Goal: Use online tool/utility: Utilize a website feature to perform a specific function

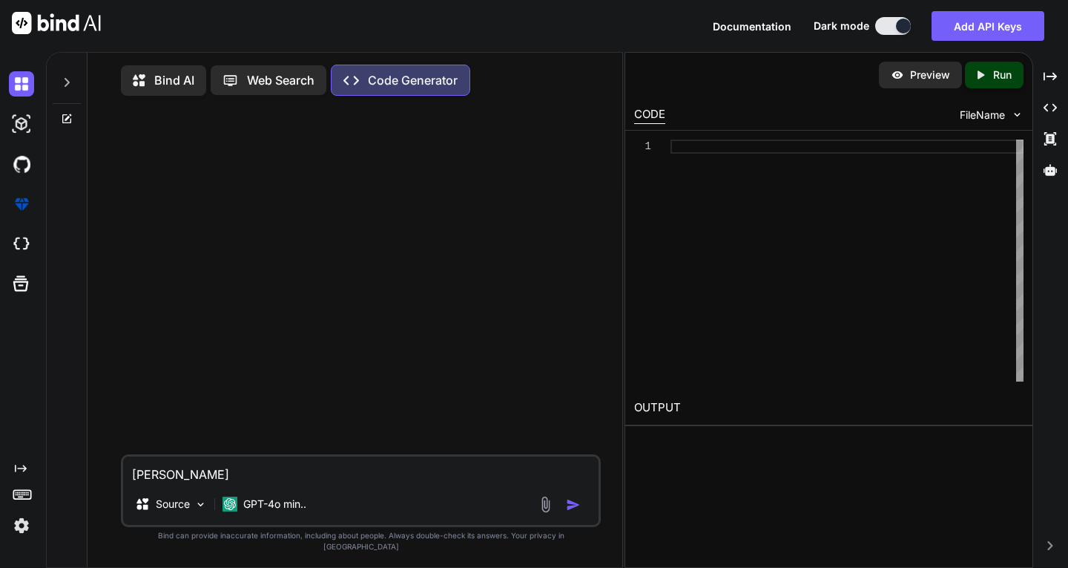
click at [64, 83] on icon at bounding box center [67, 82] width 12 height 12
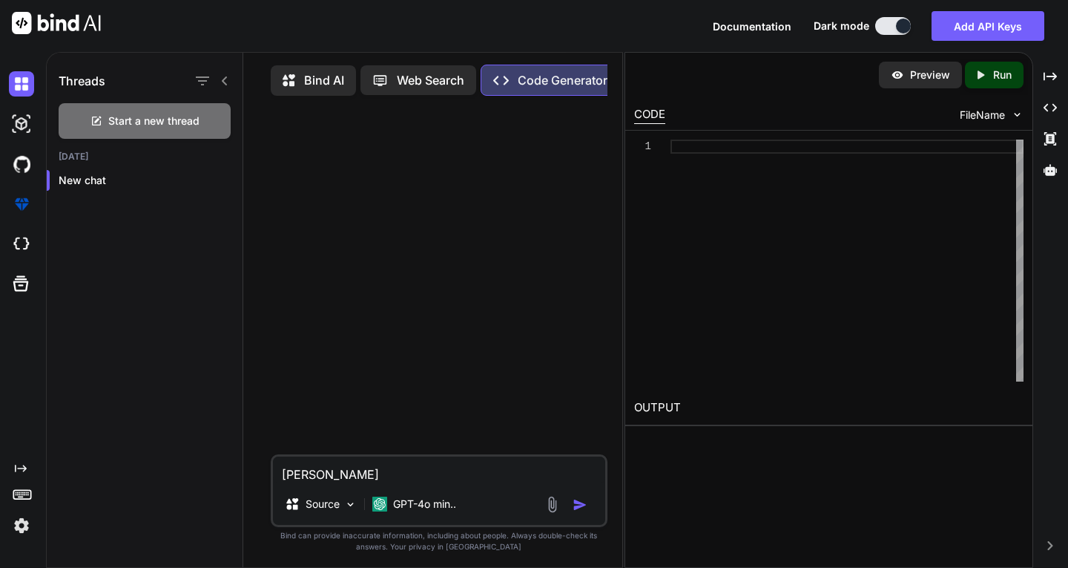
type textarea "x"
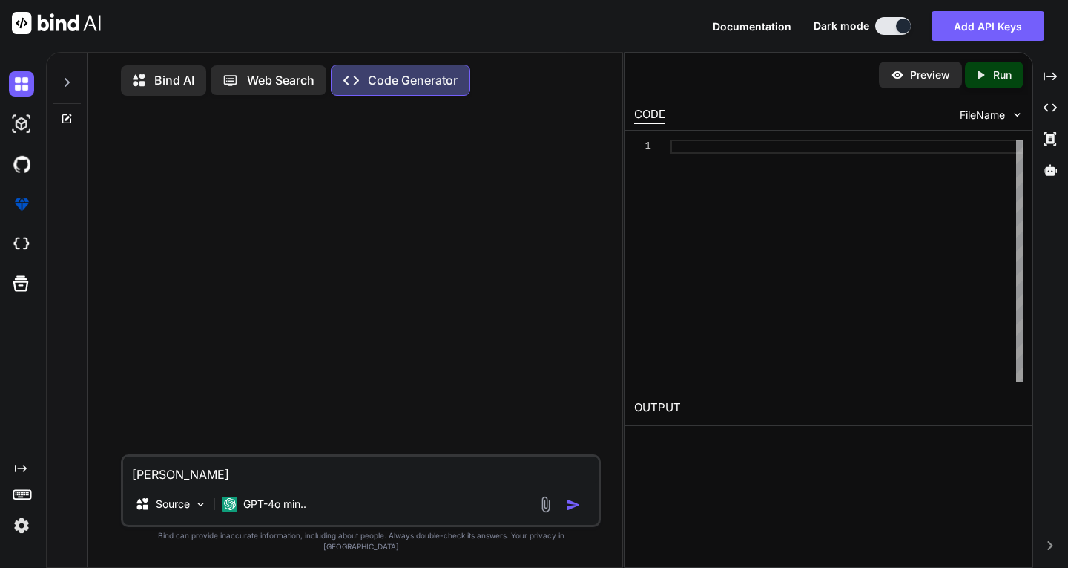
click at [17, 527] on img at bounding box center [21, 525] width 25 height 25
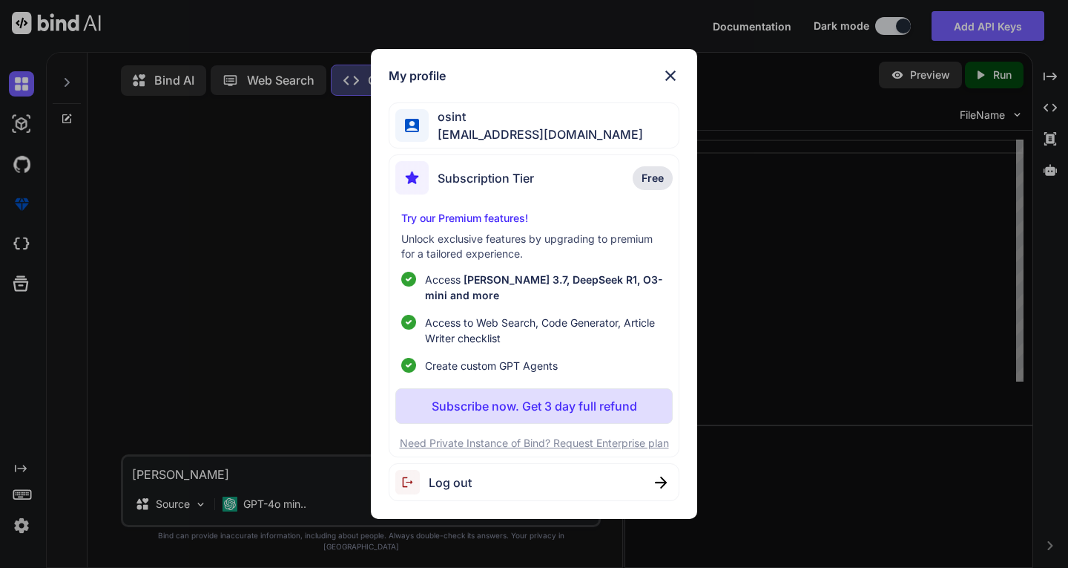
click at [674, 69] on img at bounding box center [671, 76] width 18 height 18
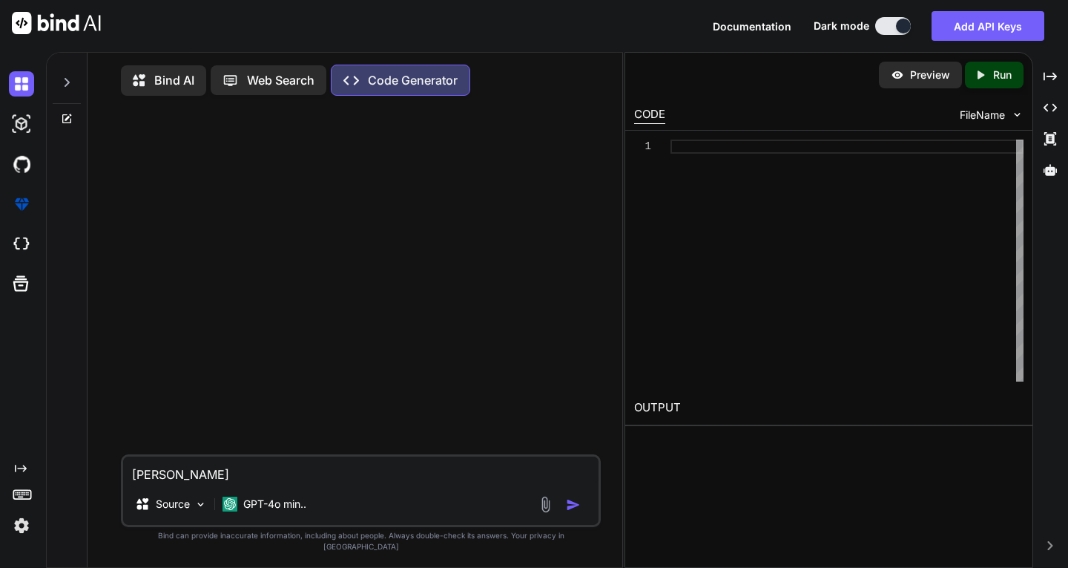
click at [165, 71] on p "Bind AI" at bounding box center [174, 80] width 40 height 18
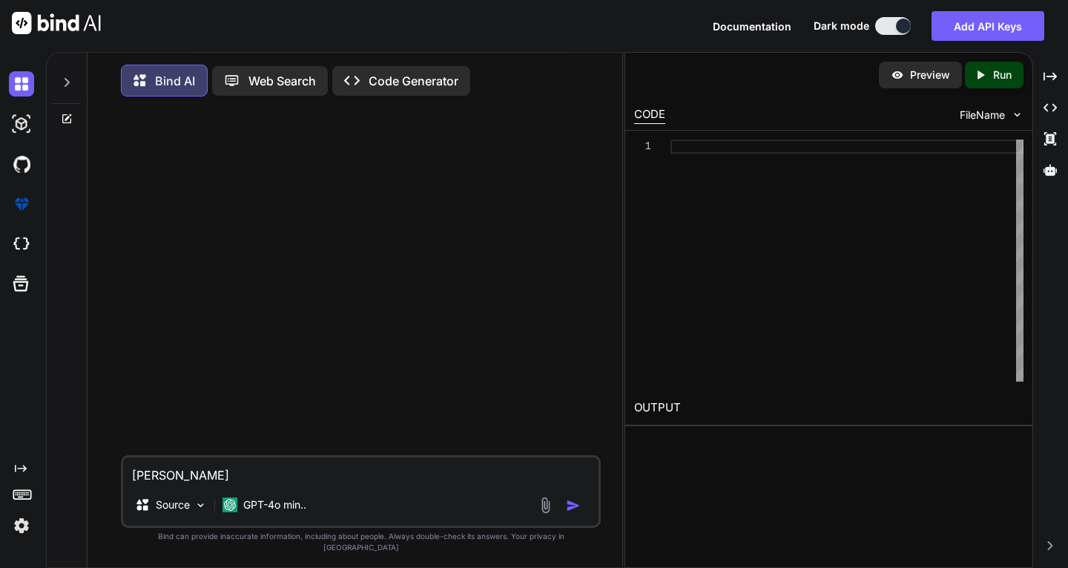
click at [70, 75] on div at bounding box center [67, 78] width 28 height 51
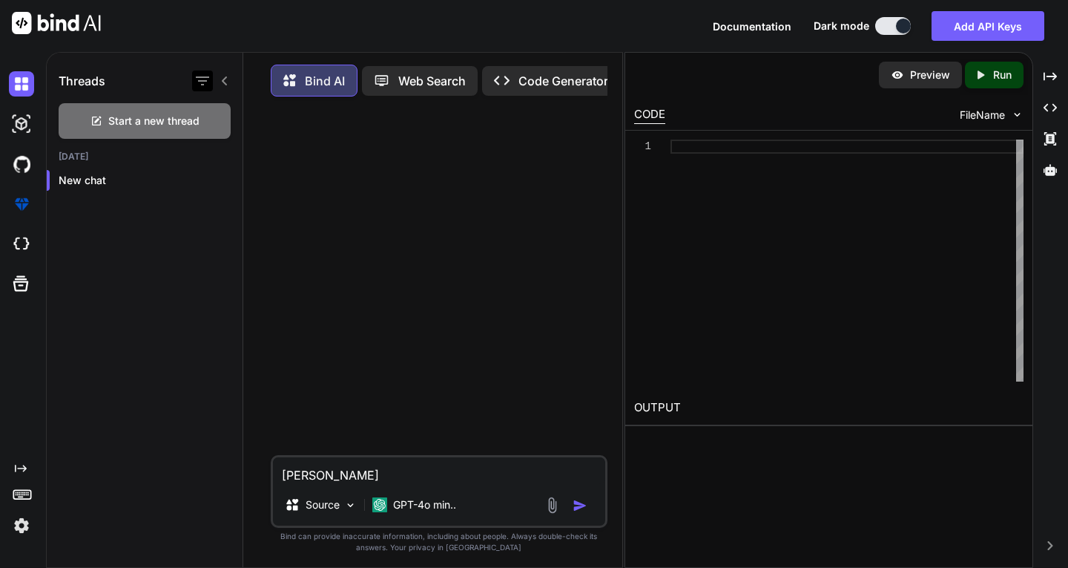
click at [205, 85] on icon "button" at bounding box center [203, 81] width 18 height 18
click at [169, 280] on div "Threads Start a new thread [DATE] New chat" at bounding box center [145, 312] width 197 height 518
click at [385, 78] on icon at bounding box center [382, 81] width 16 height 16
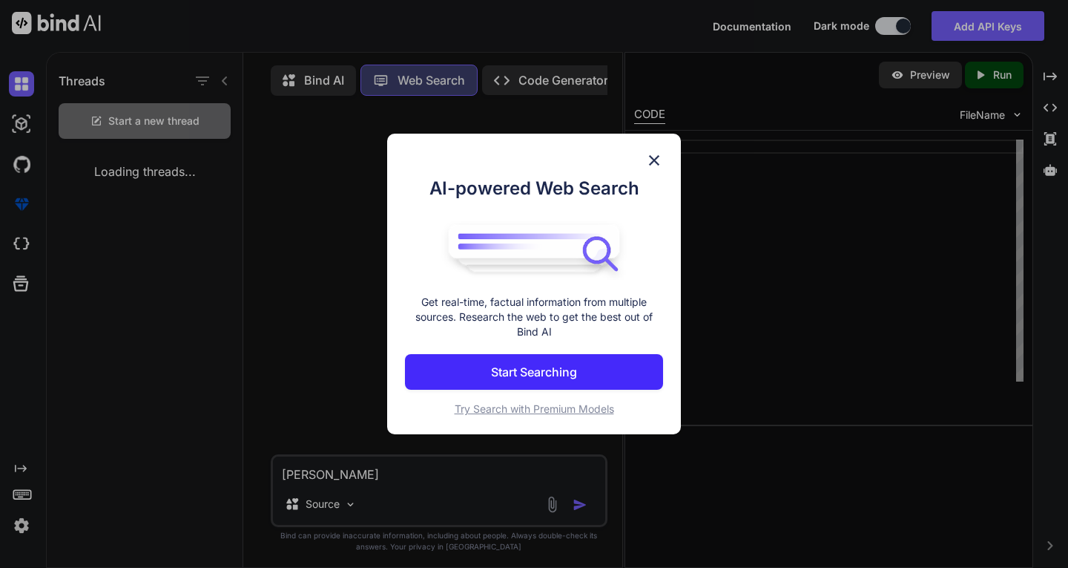
scroll to position [7, 0]
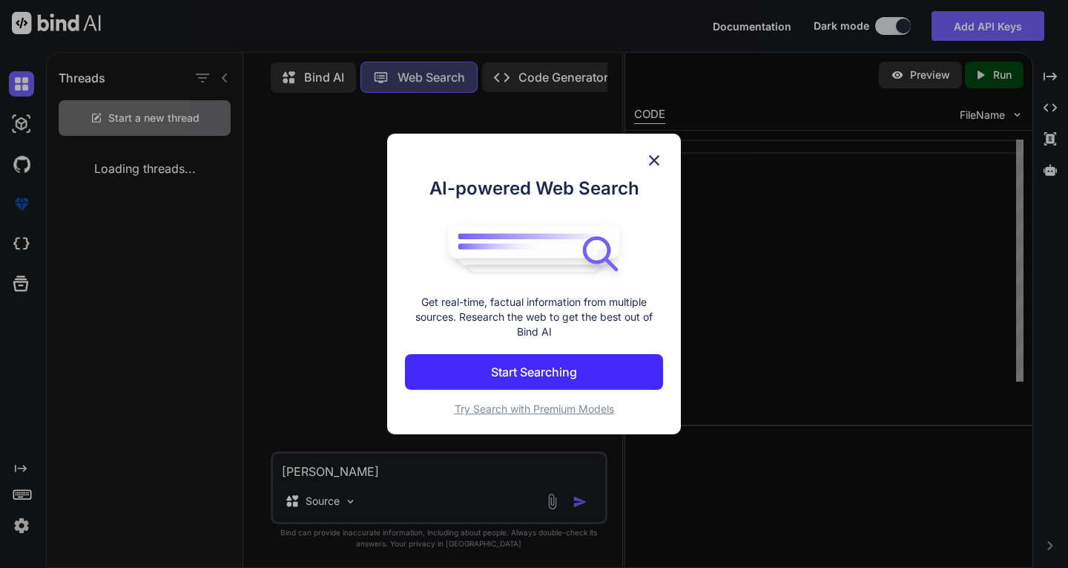
click at [513, 77] on div "AI-powered Web Search Get real-time, factual information from multiple sources.…" at bounding box center [534, 284] width 1068 height 568
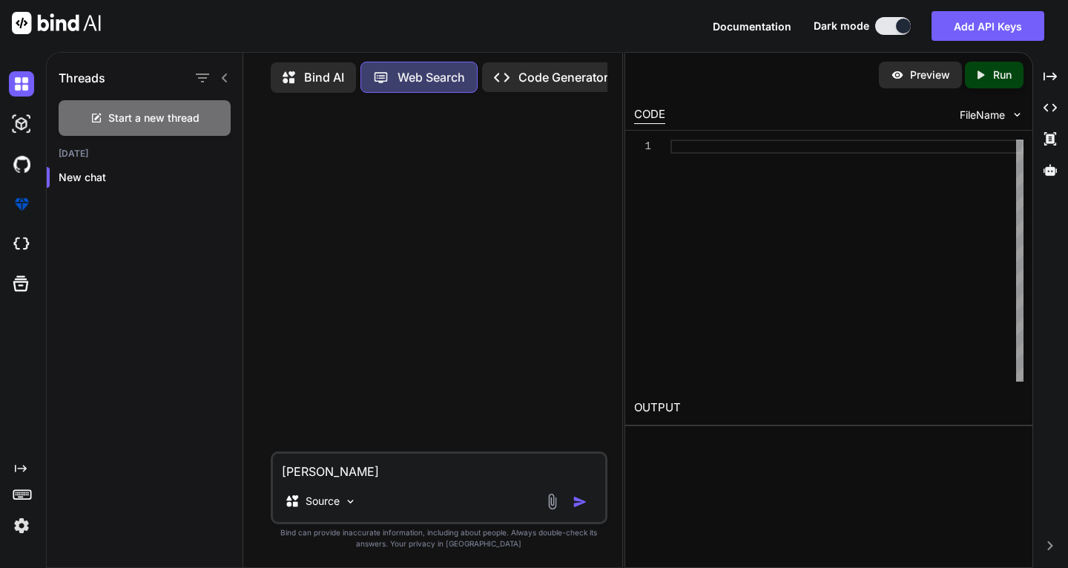
click at [559, 79] on p "Code Generator" at bounding box center [564, 77] width 90 height 18
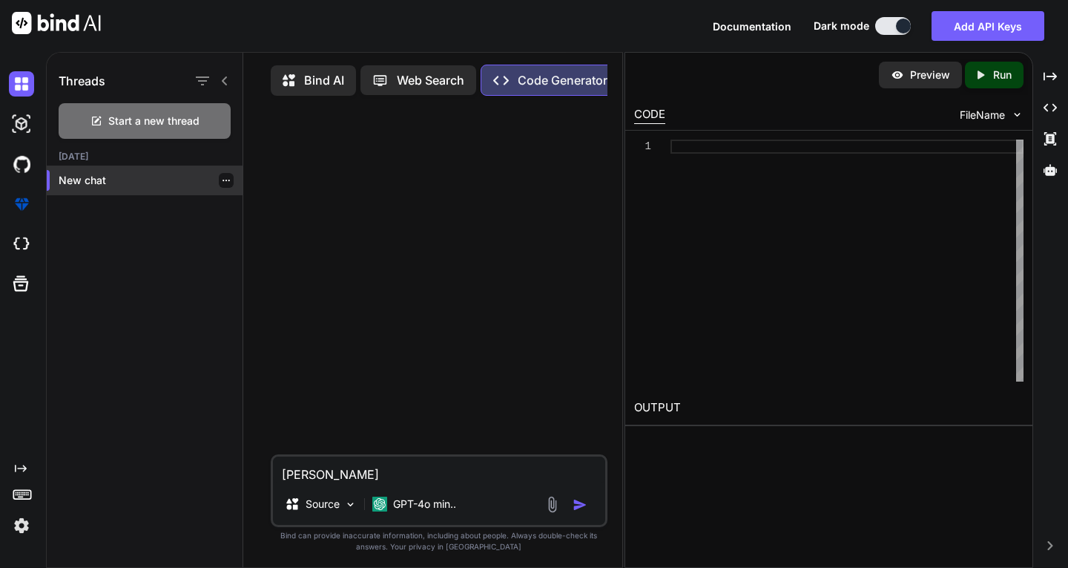
click at [102, 175] on p "New chat" at bounding box center [151, 180] width 184 height 15
click at [13, 82] on img at bounding box center [21, 83] width 25 height 25
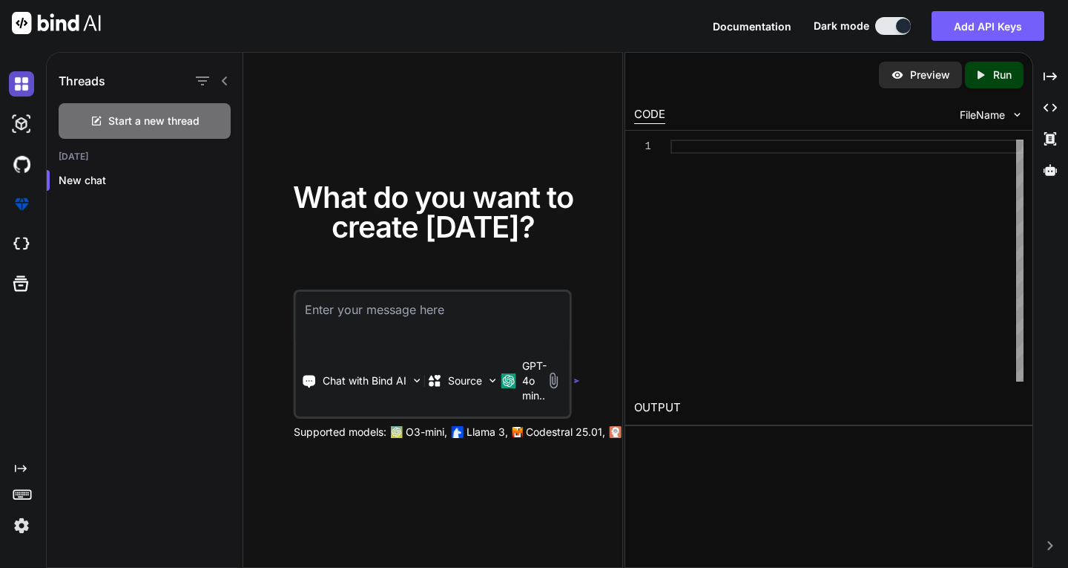
click at [13, 82] on img at bounding box center [21, 83] width 25 height 25
type textarea "x"
click at [29, 536] on img at bounding box center [21, 525] width 25 height 25
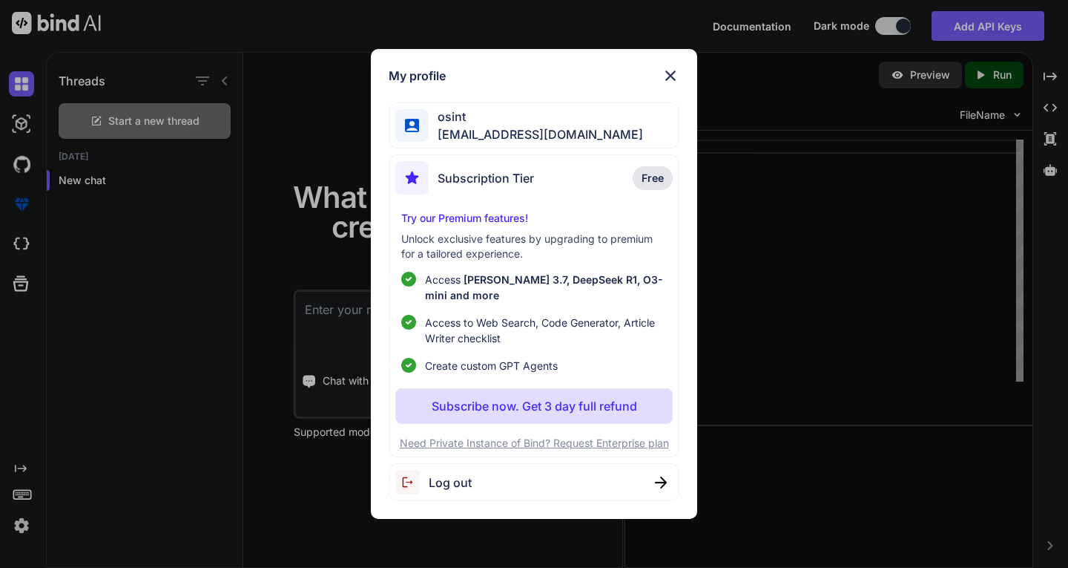
click at [503, 139] on span "[EMAIL_ADDRESS][DOMAIN_NAME]" at bounding box center [536, 134] width 214 height 18
click at [663, 70] on img at bounding box center [671, 76] width 18 height 18
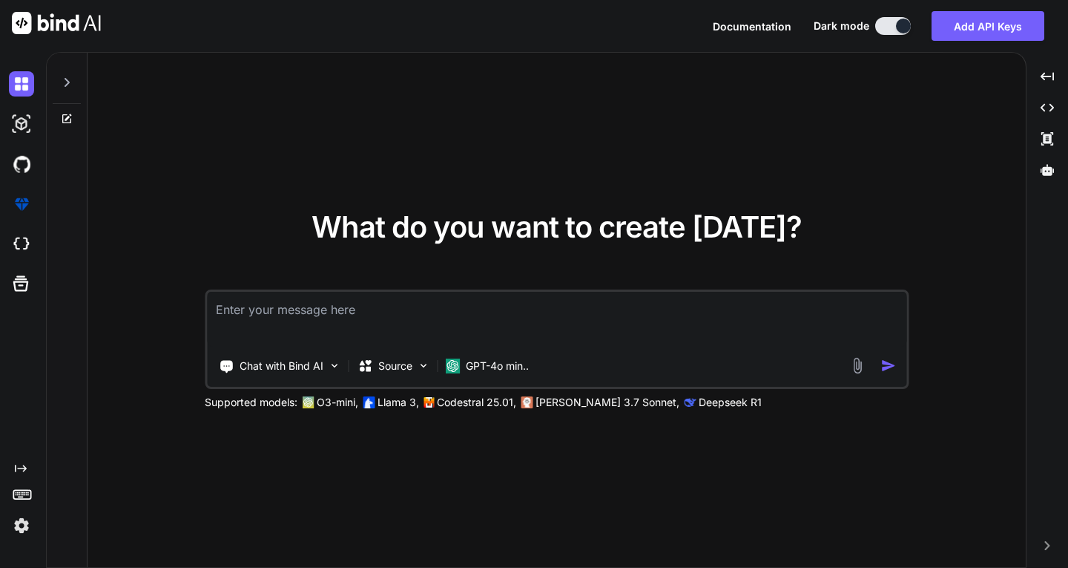
click at [271, 68] on div "What do you want to create today? Chat with Bind AI Source GPT-4o min.. Support…" at bounding box center [557, 311] width 938 height 516
click at [66, 79] on icon at bounding box center [67, 82] width 12 height 12
type textarea "x"
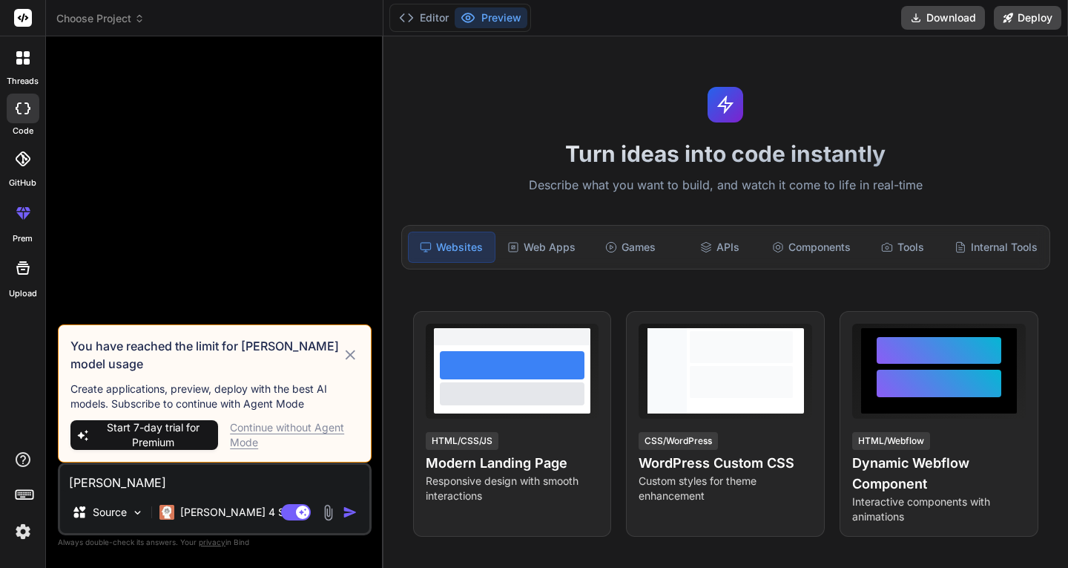
click at [355, 352] on icon at bounding box center [350, 355] width 17 height 18
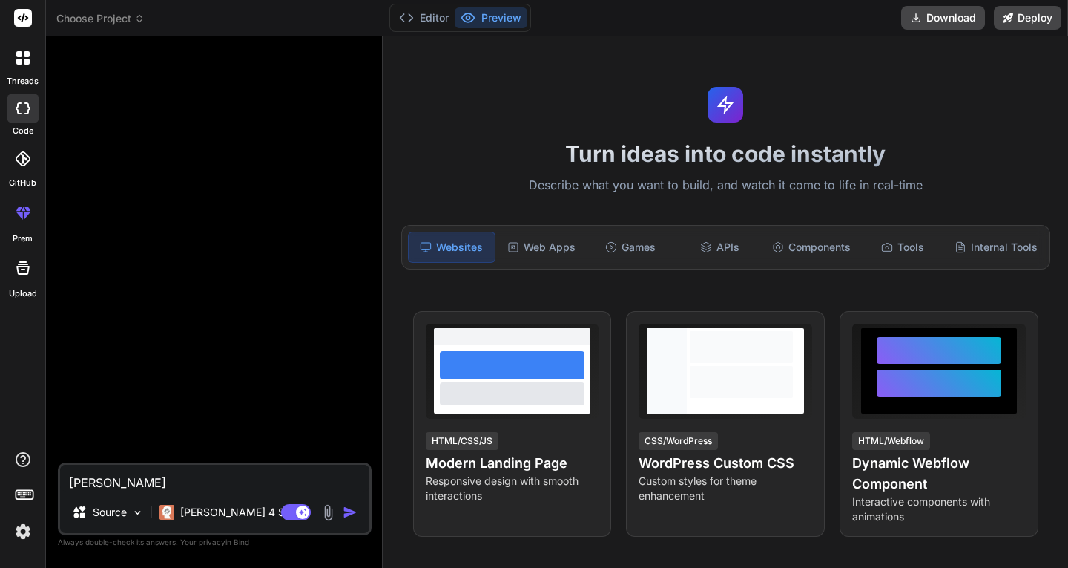
click at [99, 478] on textarea "[PERSON_NAME]" at bounding box center [214, 477] width 309 height 27
type textarea "x"
type textarea "J"
type textarea "x"
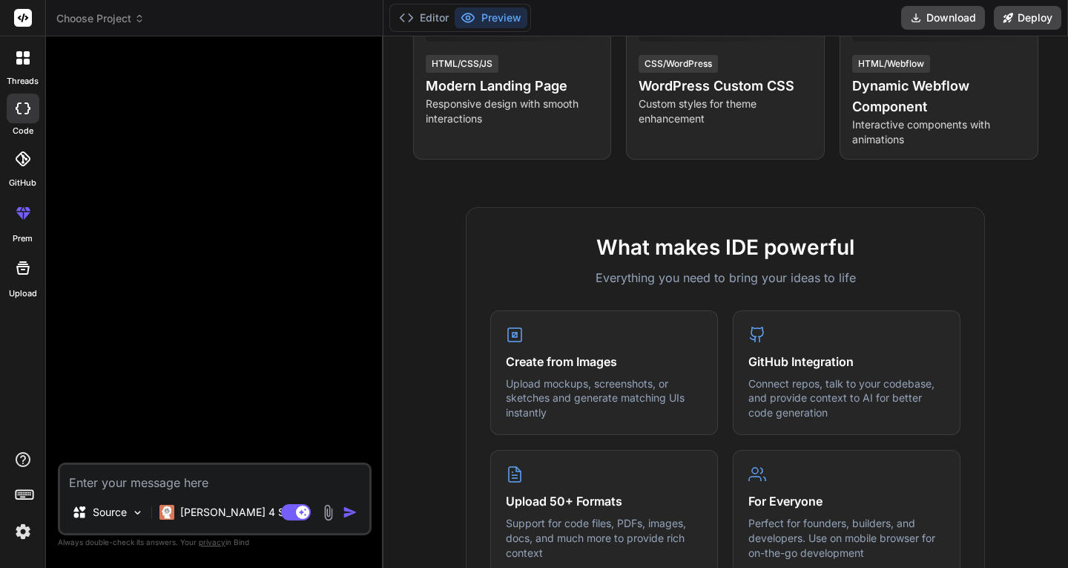
scroll to position [384, 0]
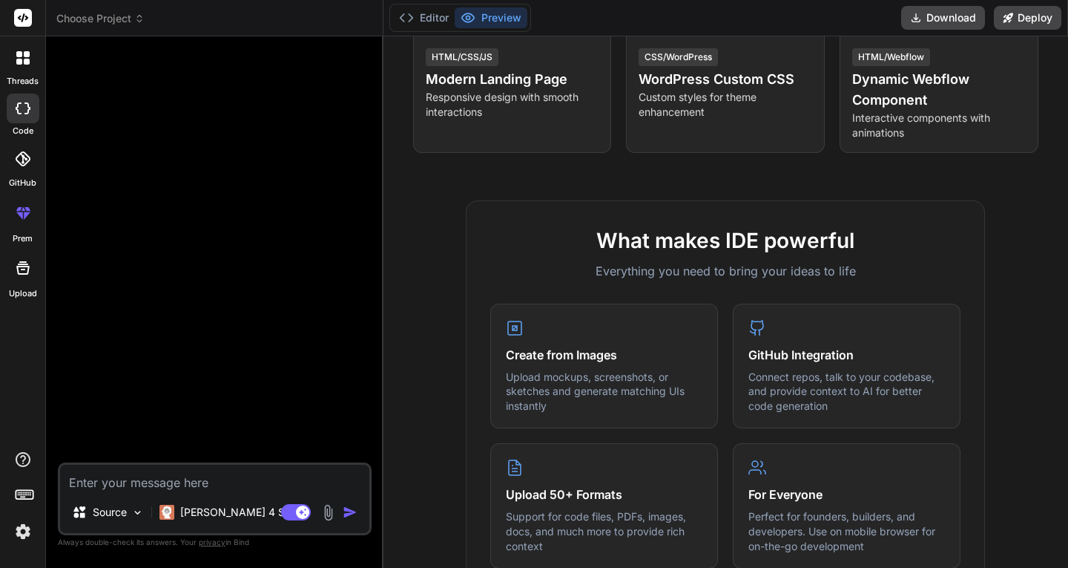
click at [113, 19] on span "Choose Project" at bounding box center [100, 18] width 88 height 15
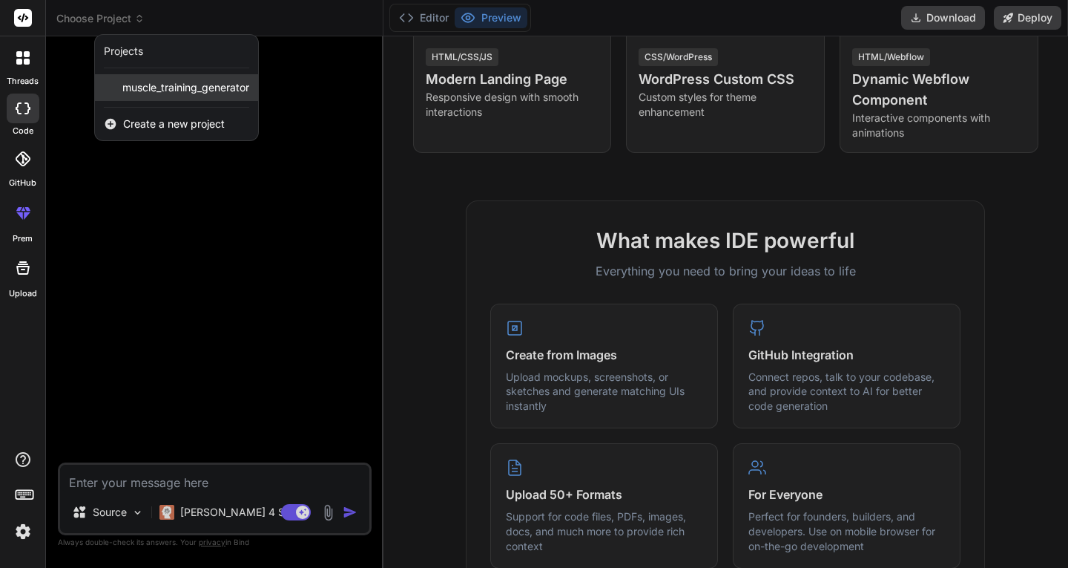
click at [167, 79] on div "muscle_training_generator" at bounding box center [176, 87] width 163 height 27
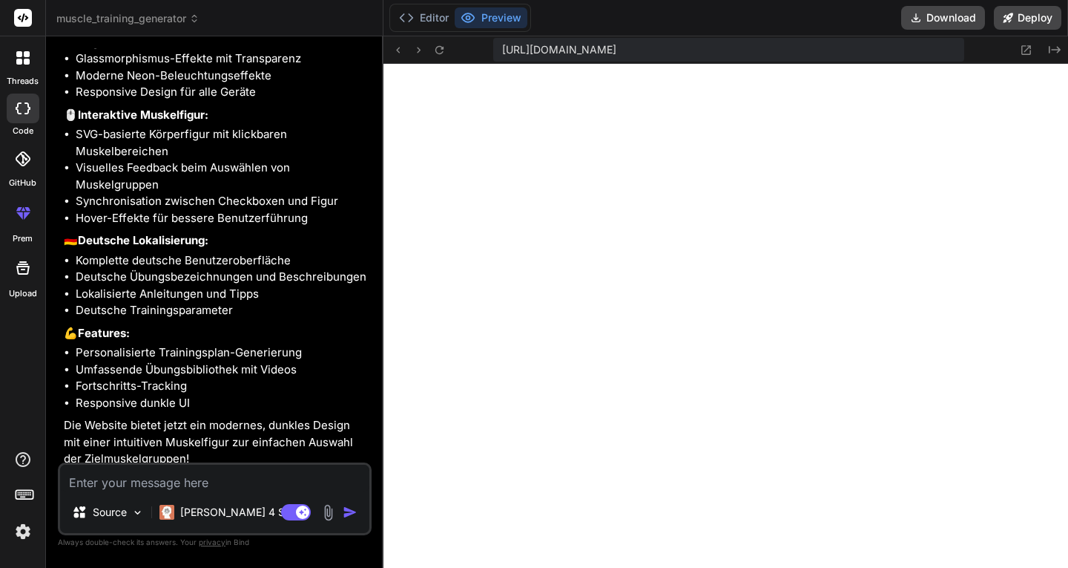
scroll to position [606, 0]
type textarea "x"
